Goal: Task Accomplishment & Management: Use online tool/utility

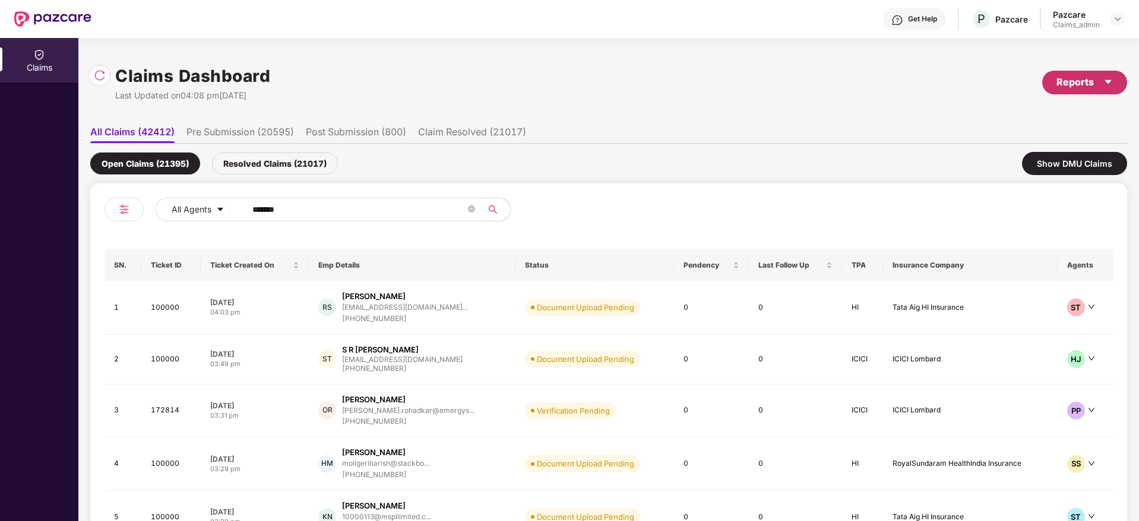
click at [1066, 86] on div "Reports" at bounding box center [1084, 82] width 56 height 15
click at [1051, 116] on div "Claims Report" at bounding box center [1052, 113] width 134 height 13
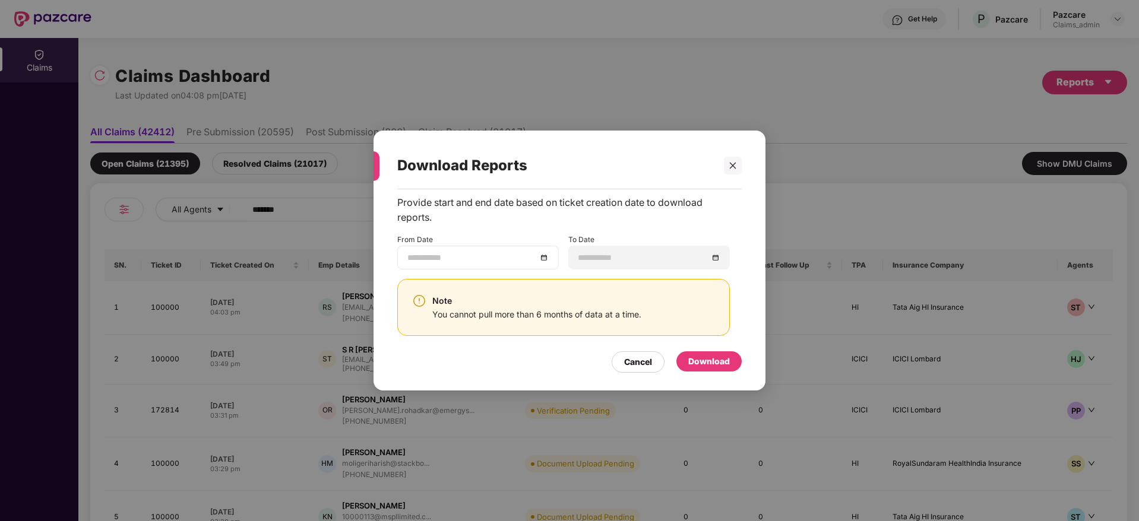
click at [541, 259] on div at bounding box center [477, 257] width 141 height 13
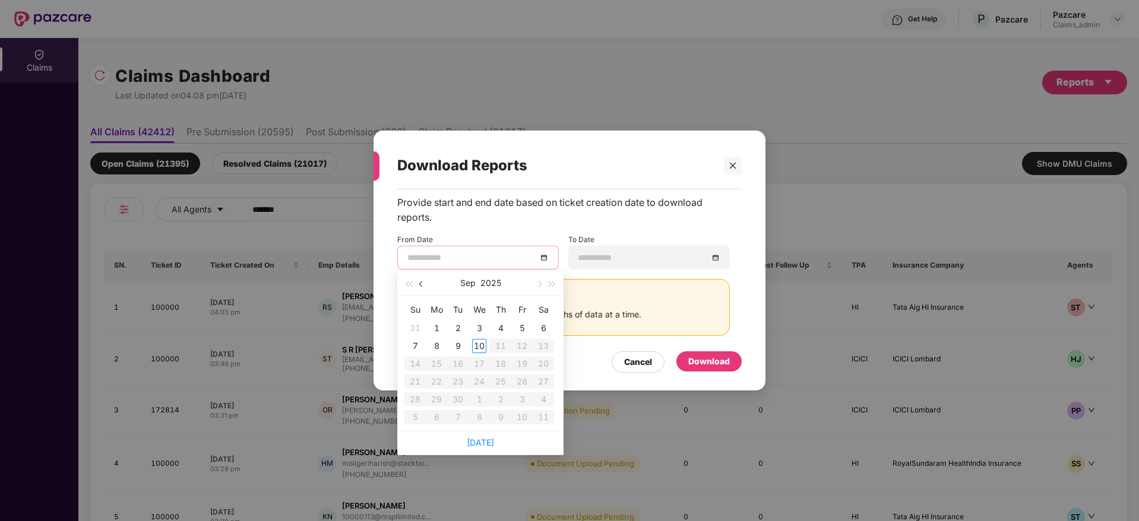
click at [424, 286] on button "button" at bounding box center [421, 283] width 13 height 24
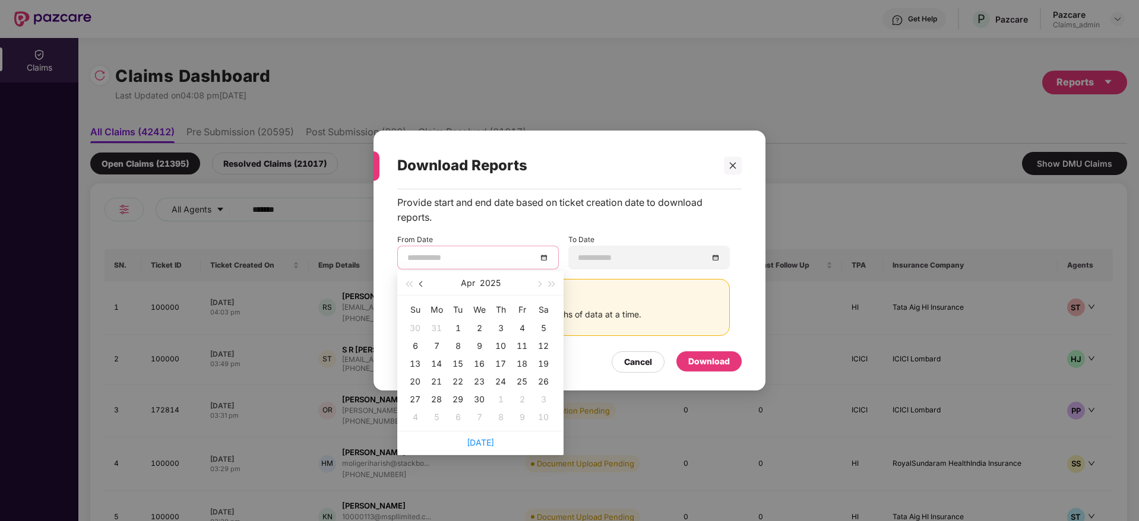
click at [424, 286] on button "button" at bounding box center [421, 283] width 13 height 24
click at [538, 286] on span "button" at bounding box center [539, 284] width 6 height 6
type input "**********"
click at [461, 365] on div "11" at bounding box center [458, 364] width 14 height 14
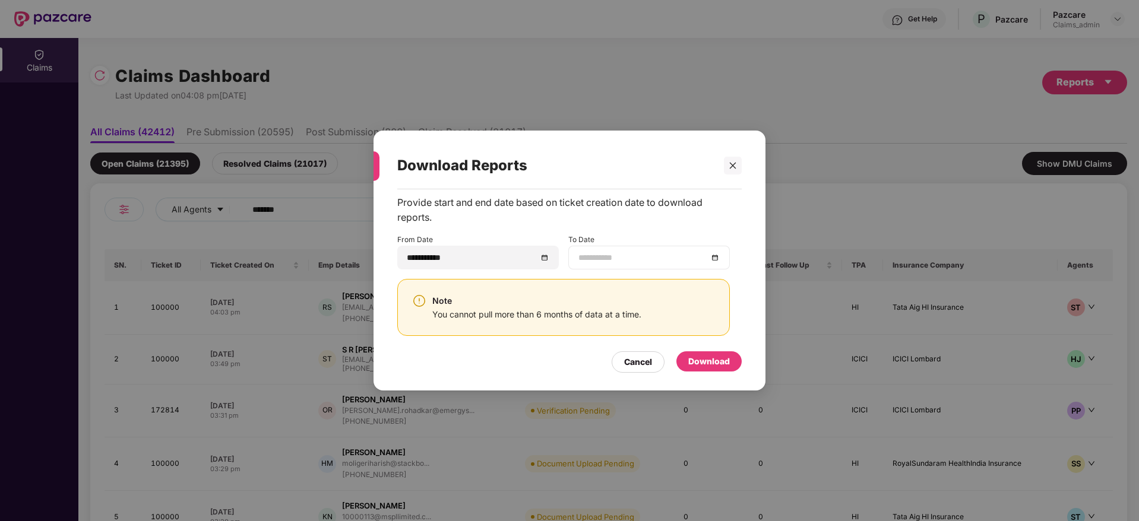
click at [718, 259] on div at bounding box center [648, 257] width 141 height 13
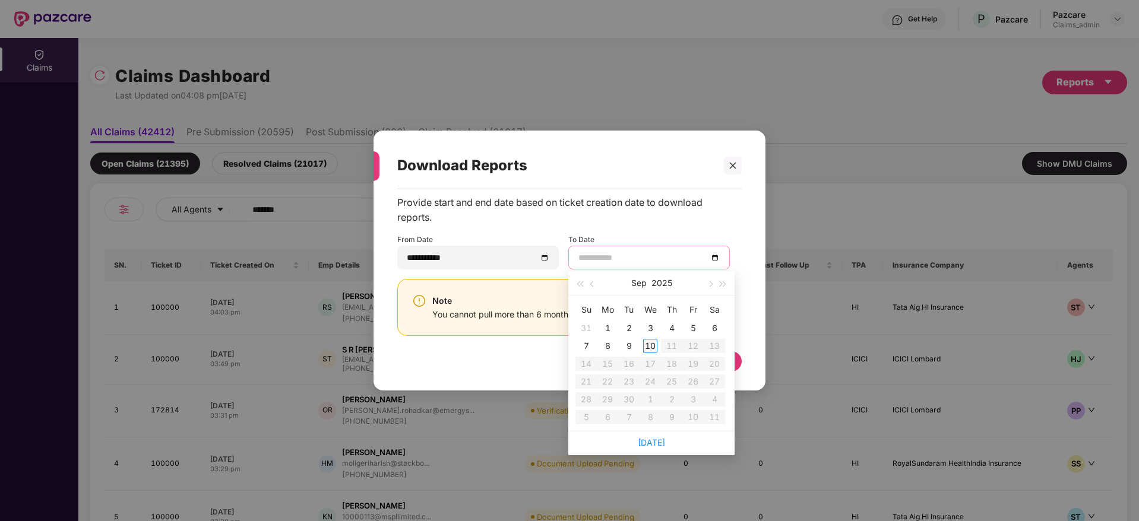
type input "**********"
click at [648, 345] on div "10" at bounding box center [650, 346] width 14 height 14
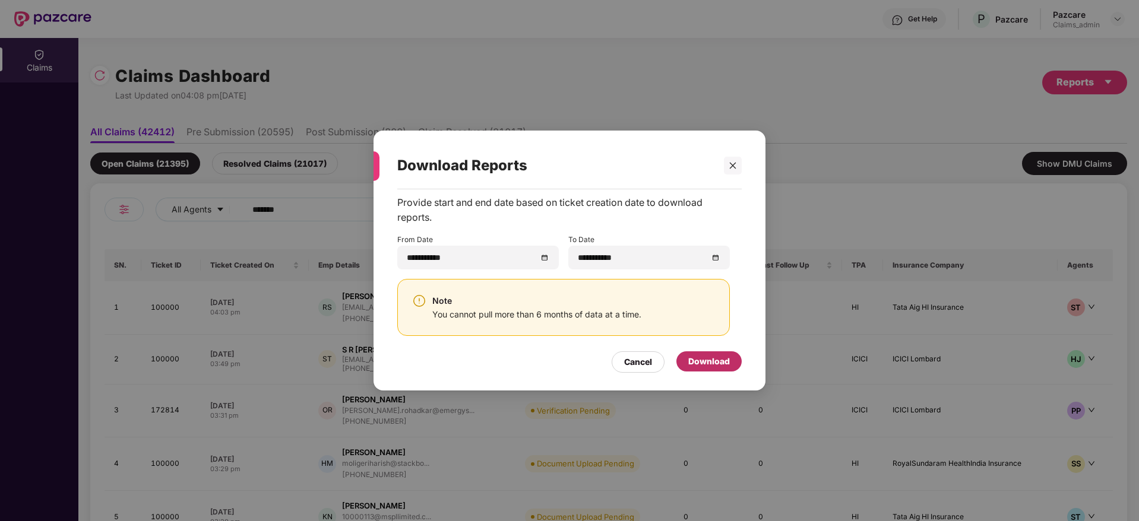
click at [702, 359] on div "Download" at bounding box center [709, 361] width 42 height 13
